Goal: Task Accomplishment & Management: Manage account settings

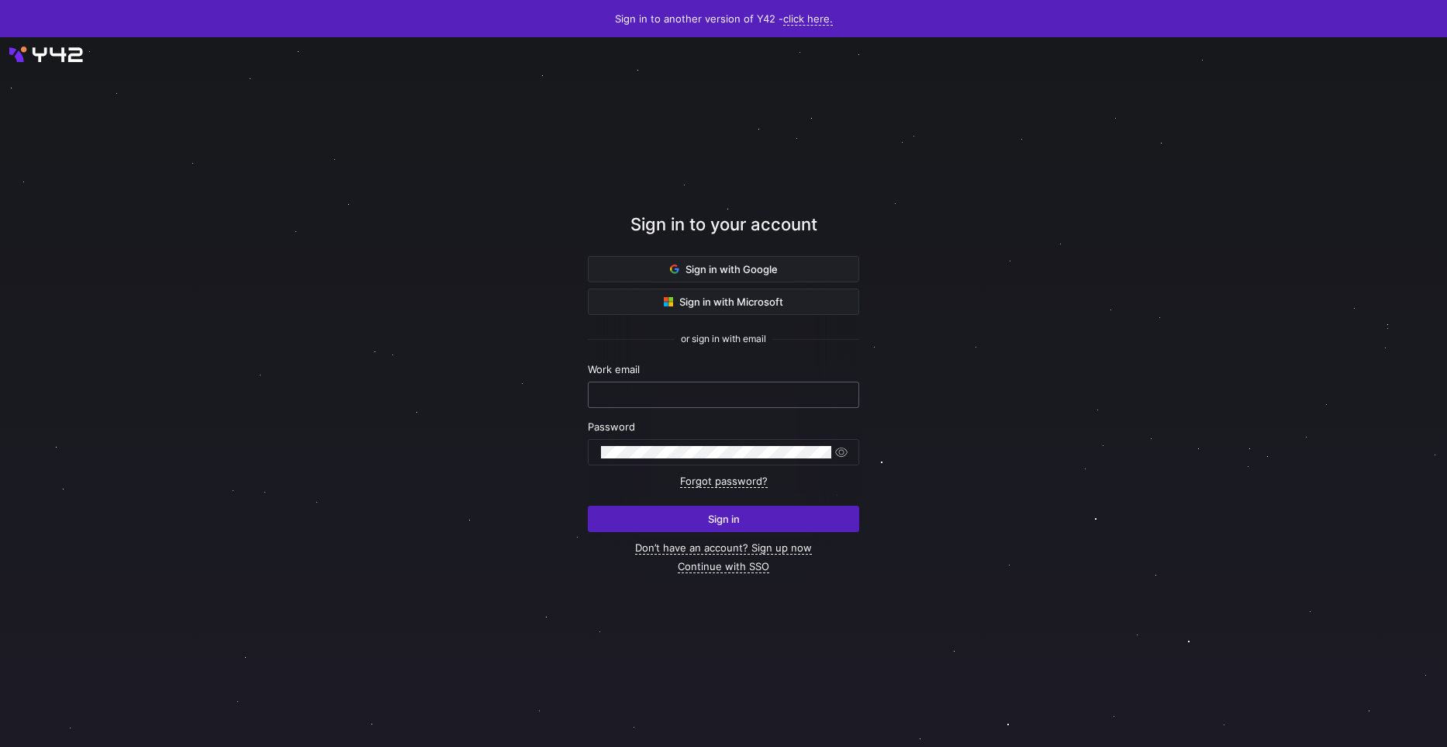
click at [688, 390] on input "text" at bounding box center [723, 394] width 245 height 12
paste input "alfred.stehli_tools@protonmail.com"
type input "alfred.stehli_tools@protonmail.com"
click at [701, 523] on span "submit" at bounding box center [723, 518] width 270 height 25
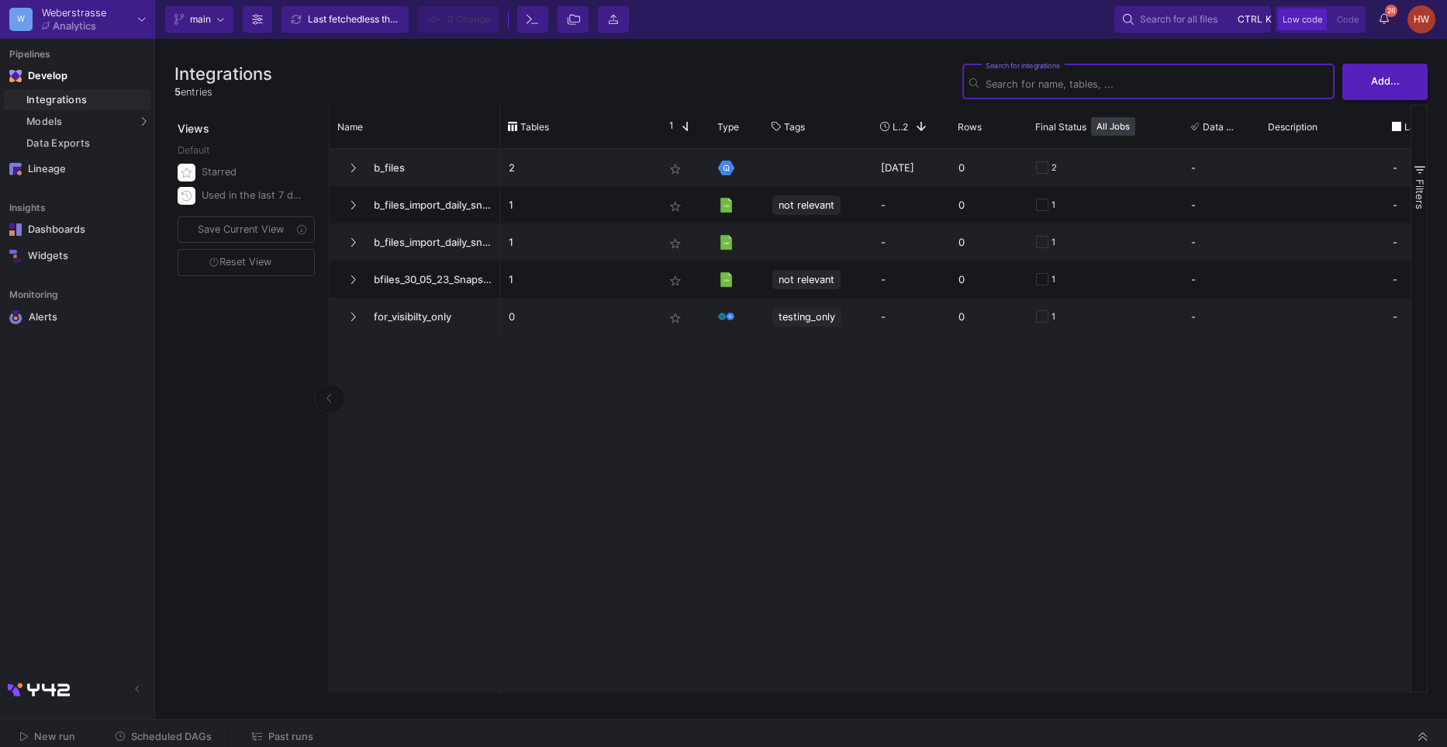
click at [284, 733] on span "Past runs" at bounding box center [290, 736] width 45 height 12
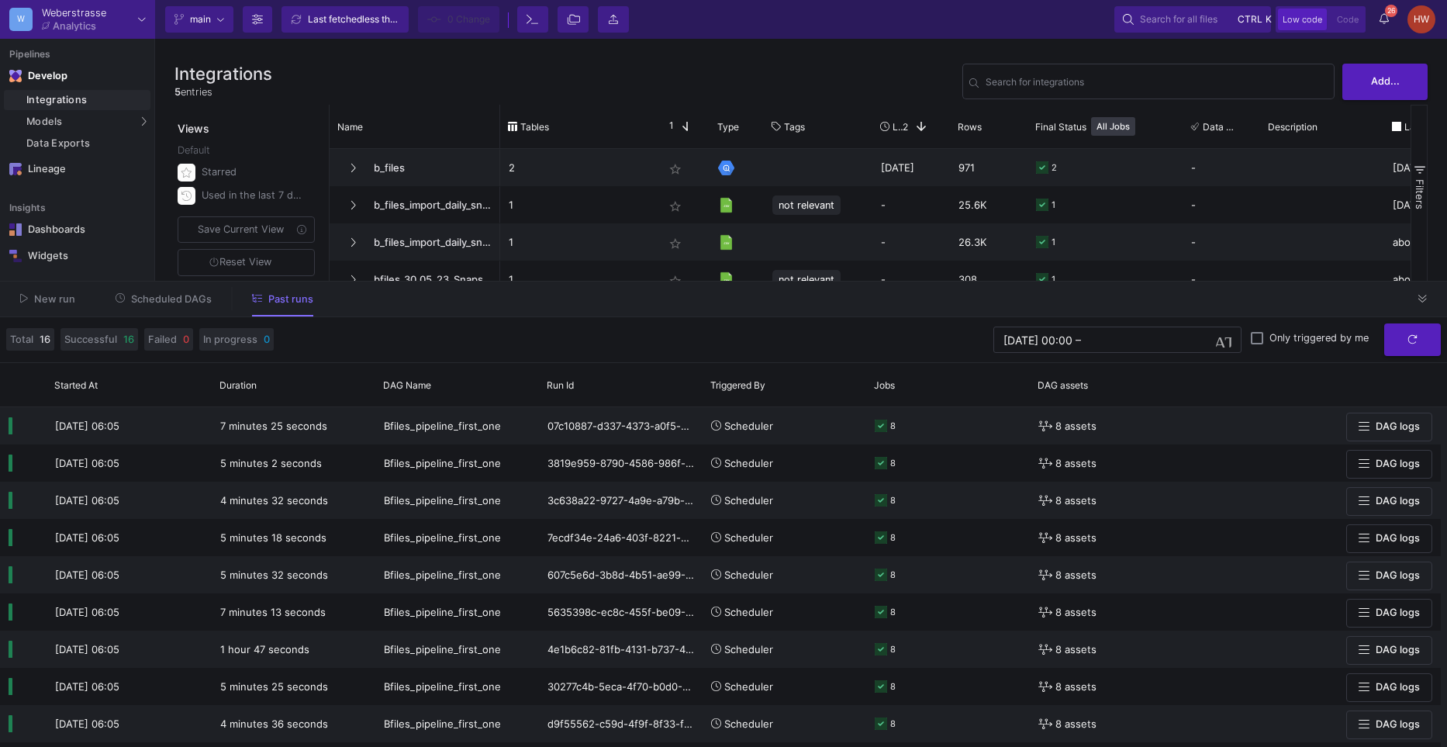
click at [1417, 23] on div "HW" at bounding box center [1421, 19] width 28 height 28
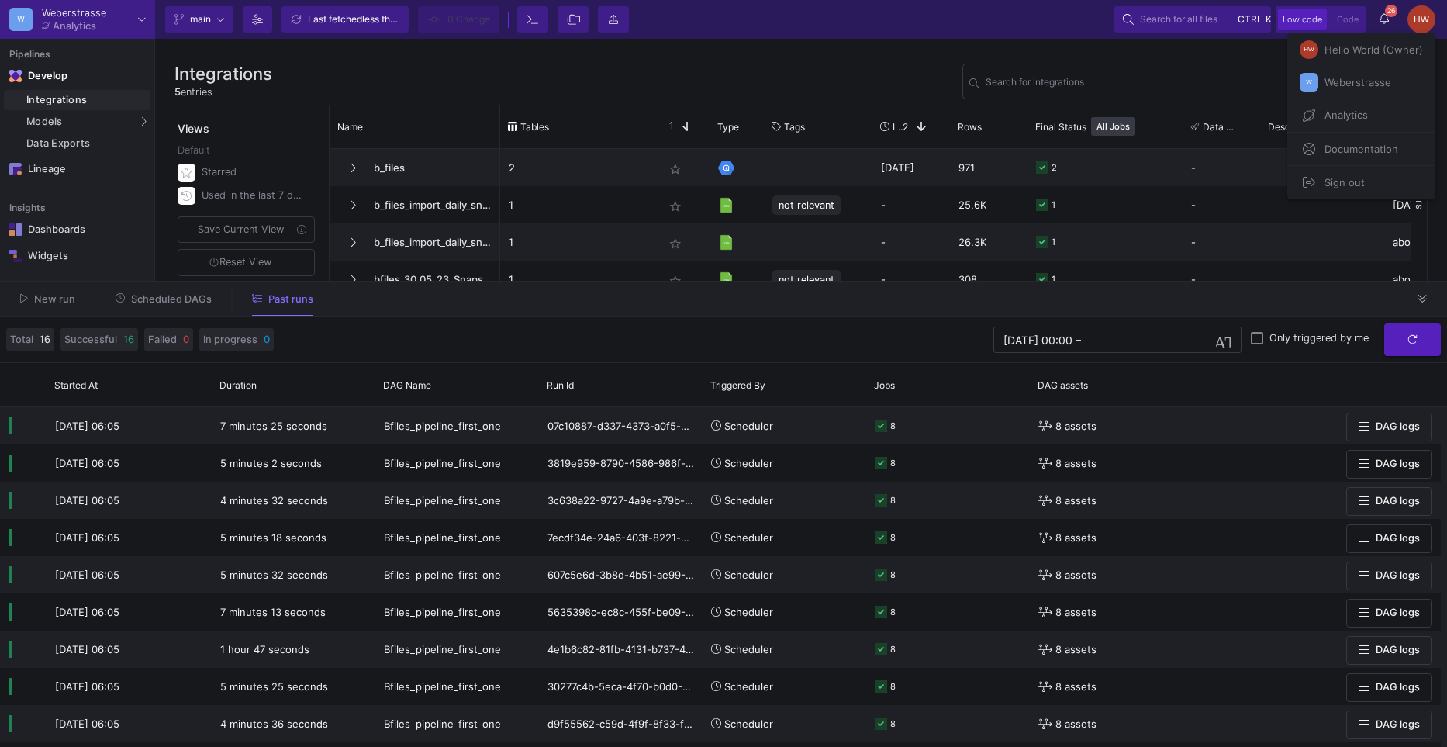
click at [571, 30] on div at bounding box center [723, 373] width 1447 height 747
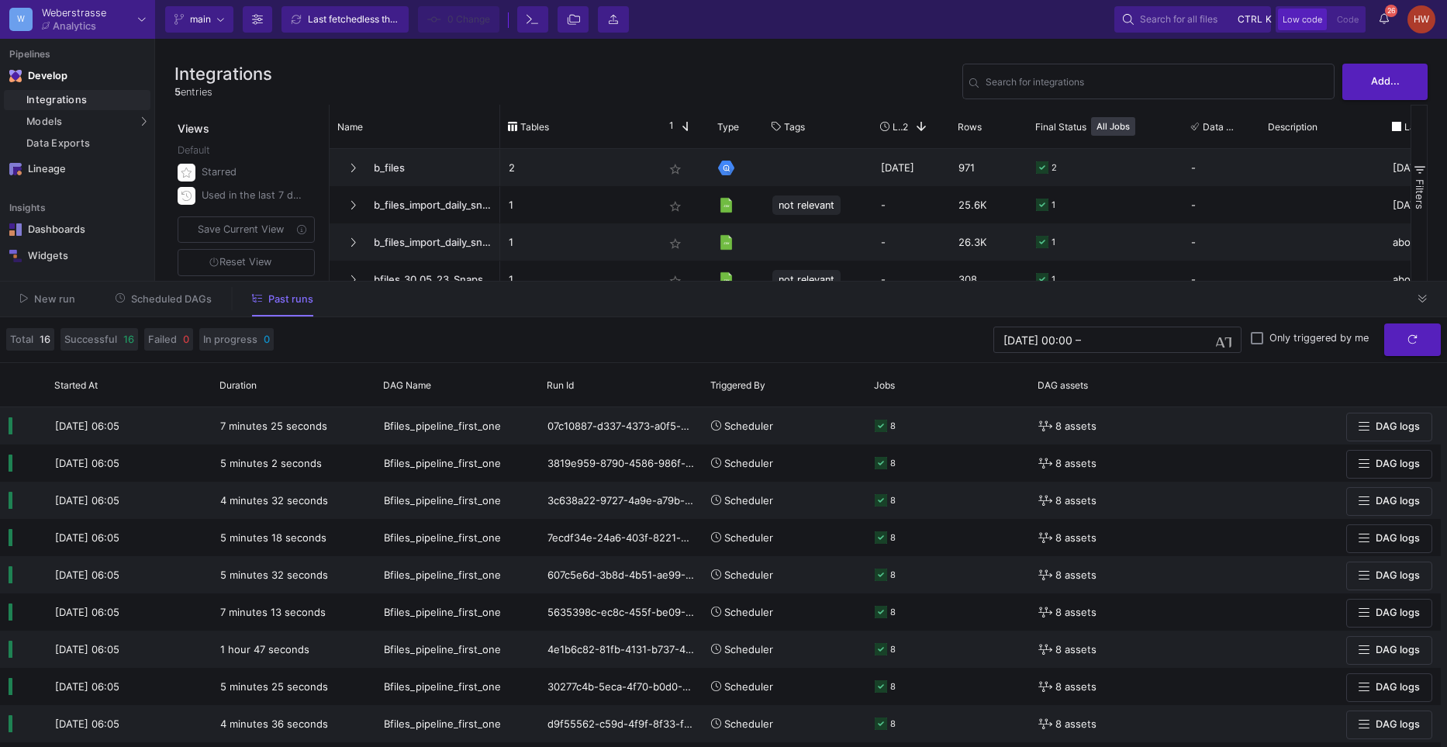
click at [571, 30] on fa-icon at bounding box center [574, 19] width 14 height 23
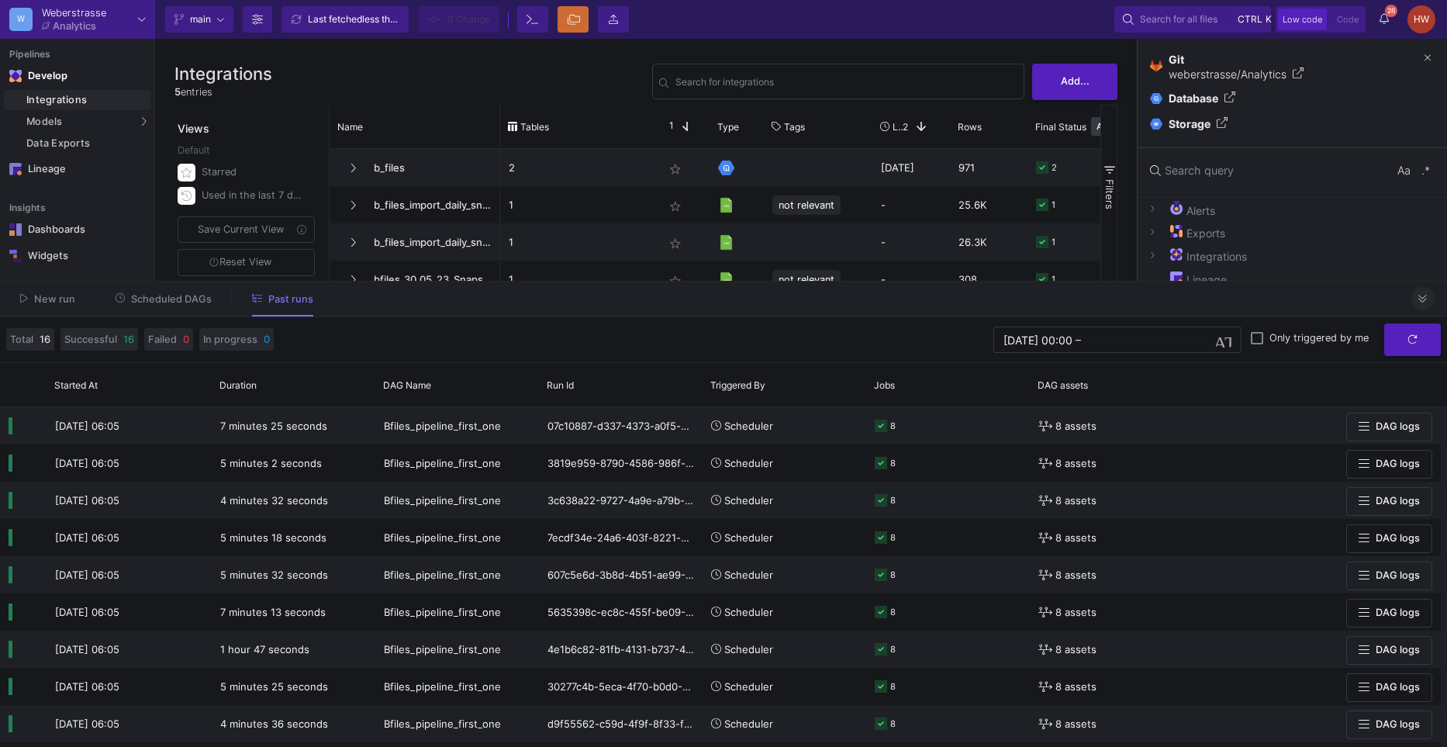
click at [1423, 302] on icon at bounding box center [1422, 299] width 9 height 8
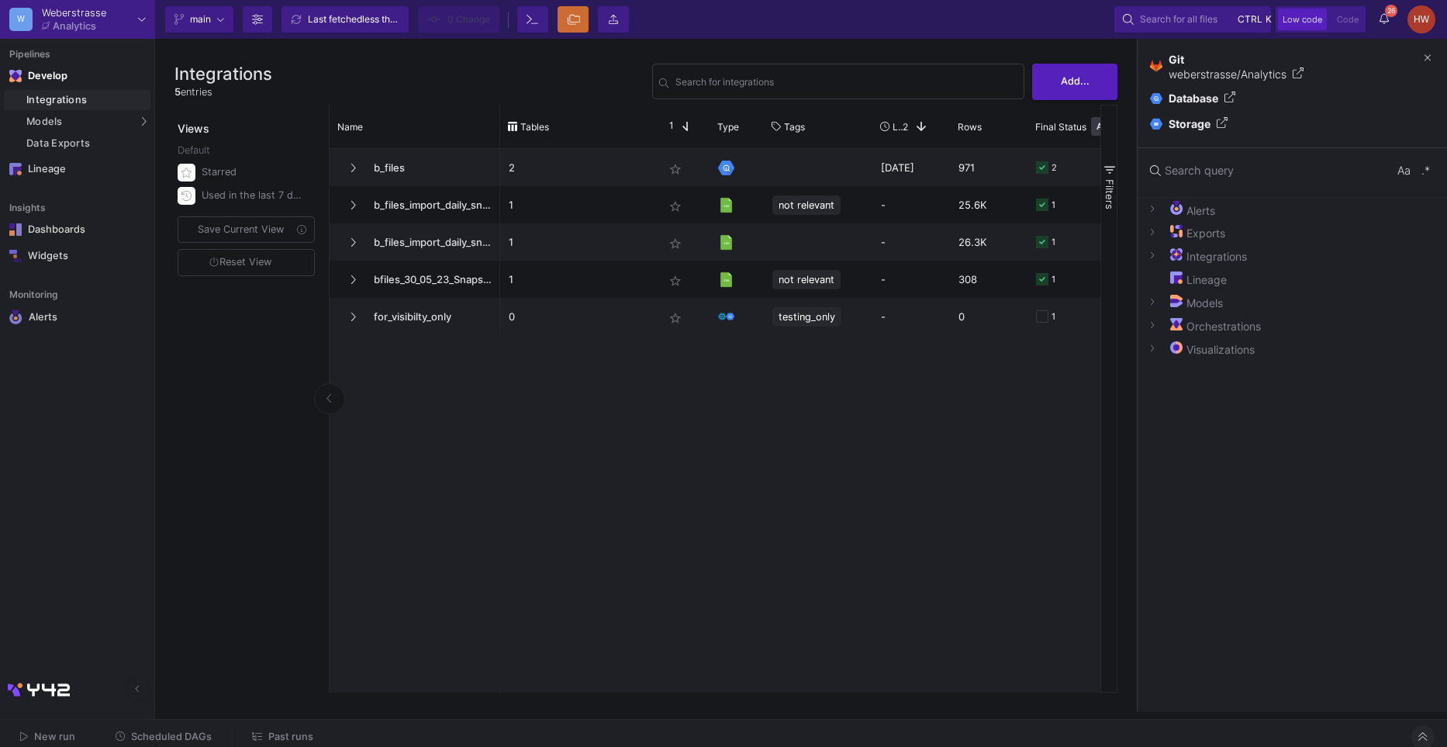
click at [912, 491] on div "2 star_border [DATE] 971 2 - [DATE] 1 star_border not relevant - 25.6K 1 - [DAT…" at bounding box center [800, 420] width 600 height 543
click at [271, 736] on span "Past runs" at bounding box center [290, 736] width 45 height 12
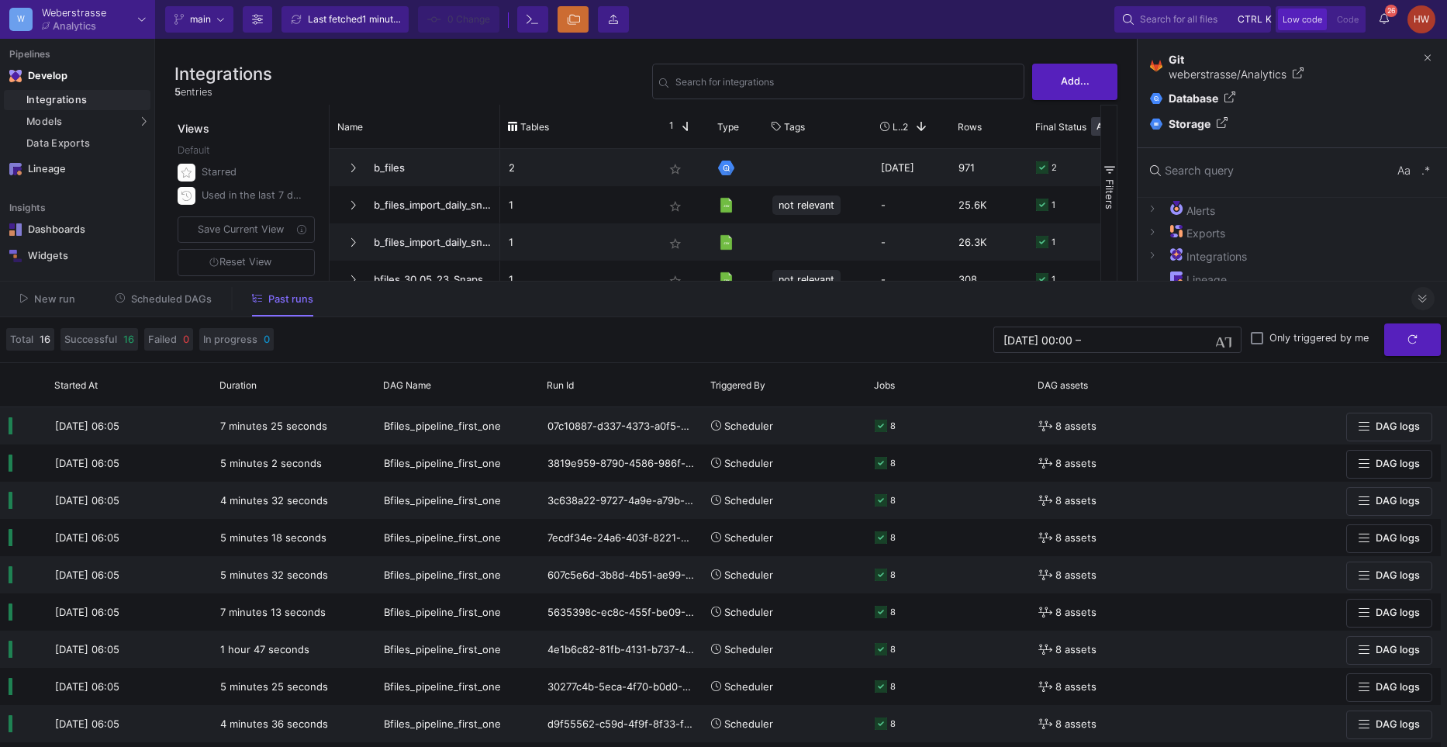
click at [1420, 299] on icon at bounding box center [1422, 299] width 9 height 10
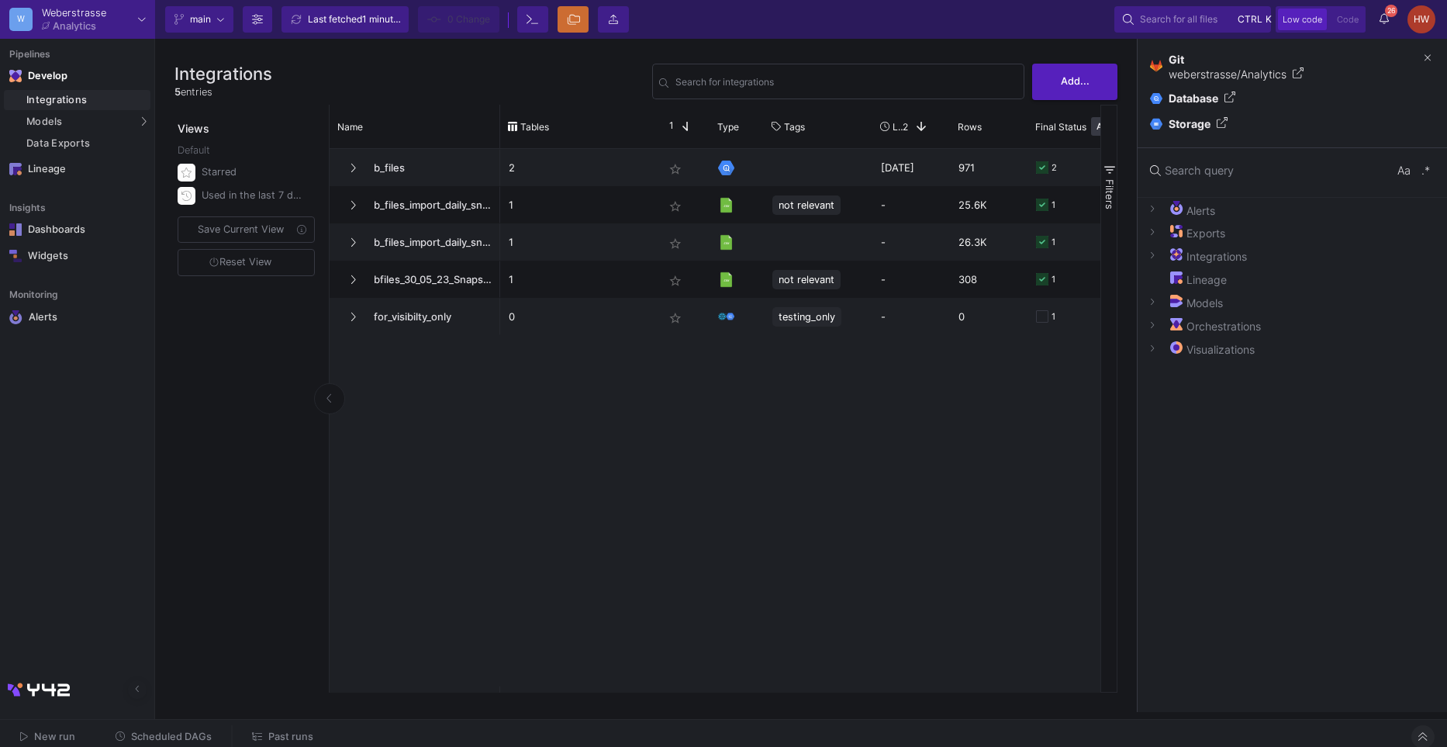
click at [1419, 33] on div "Current branch main Branch Options Last fetched 1 minute ago 0 Change Terminal …" at bounding box center [801, 19] width 1292 height 39
click at [1428, 27] on div "HW" at bounding box center [1421, 19] width 28 height 28
click at [1346, 191] on span "Sign out" at bounding box center [1341, 182] width 47 height 23
